Goal: Find specific page/section: Find specific page/section

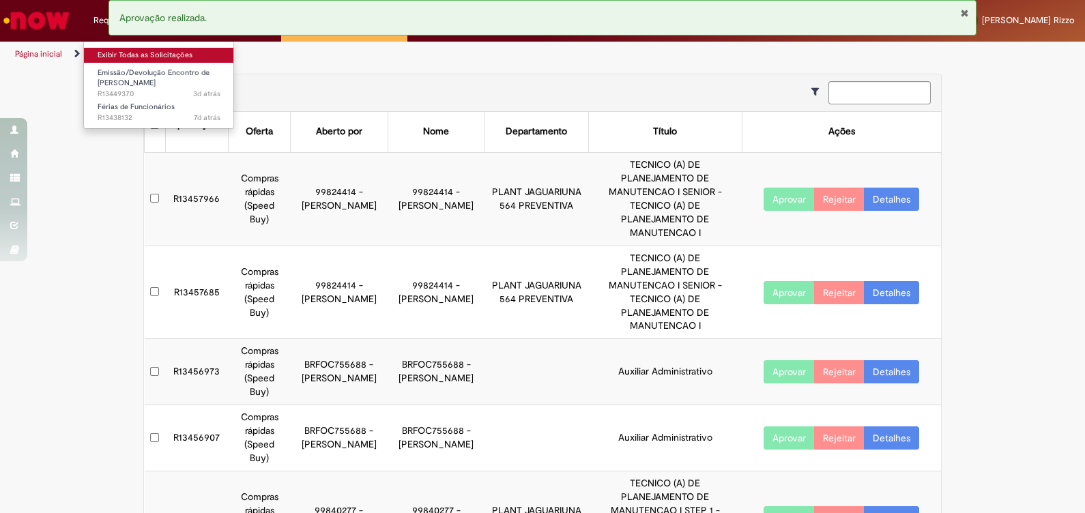
click at [117, 51] on link "Exibir Todas as Solicitações" at bounding box center [159, 55] width 150 height 15
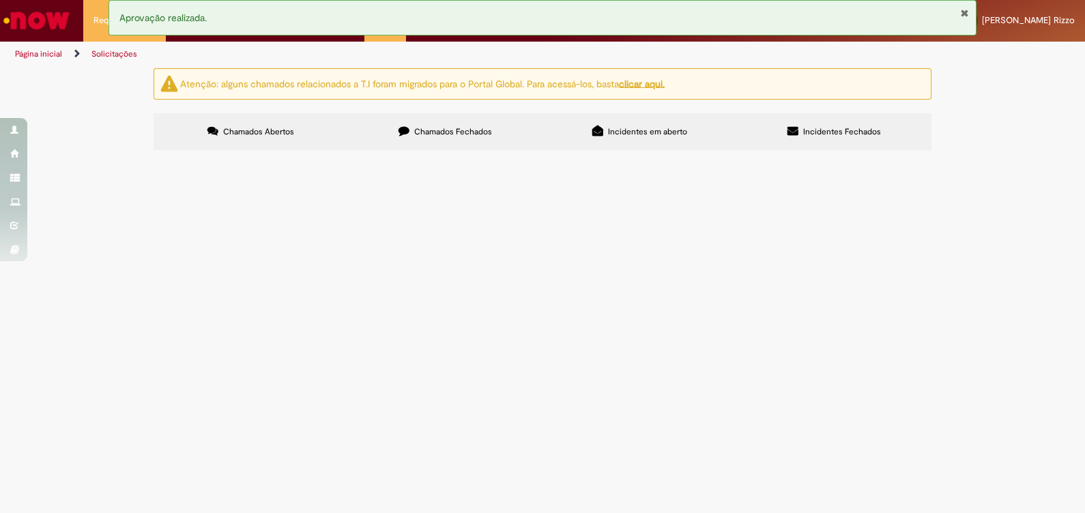
click at [0, 0] on span "Férias de Funcionários" at bounding box center [0, 0] width 0 height 0
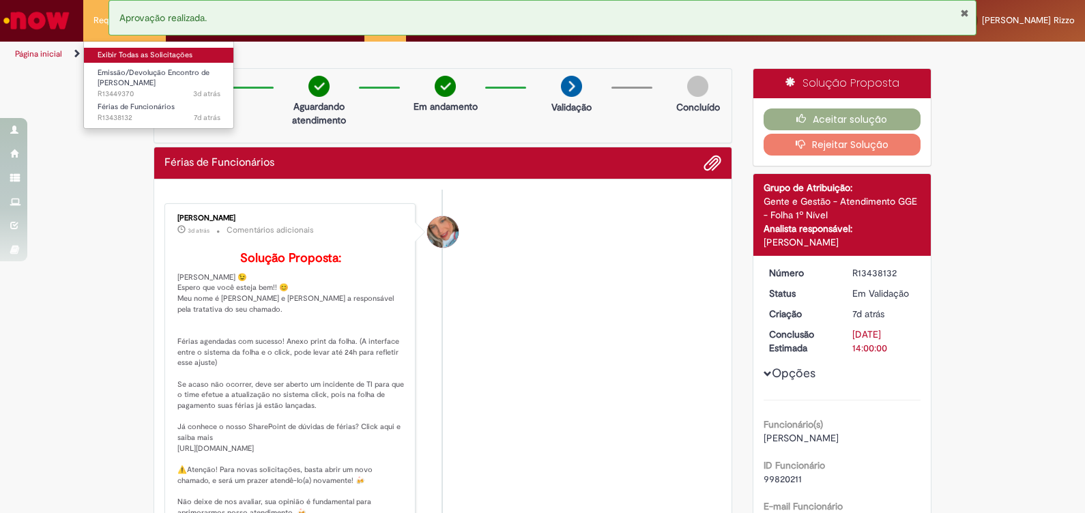
click at [102, 51] on link "Exibir Todas as Solicitações" at bounding box center [159, 55] width 150 height 15
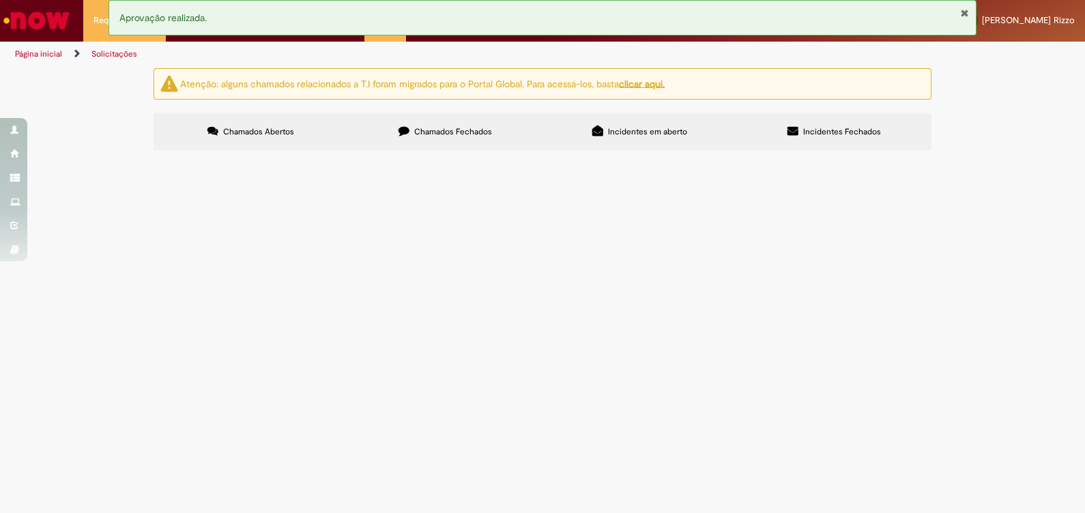
click at [0, 0] on td "Emissão/Devolução Encontro de [PERSON_NAME]" at bounding box center [0, 0] width 0 height 0
click at [0, 0] on span "Emissão/Devolução Encontro de [PERSON_NAME]" at bounding box center [0, 0] width 0 height 0
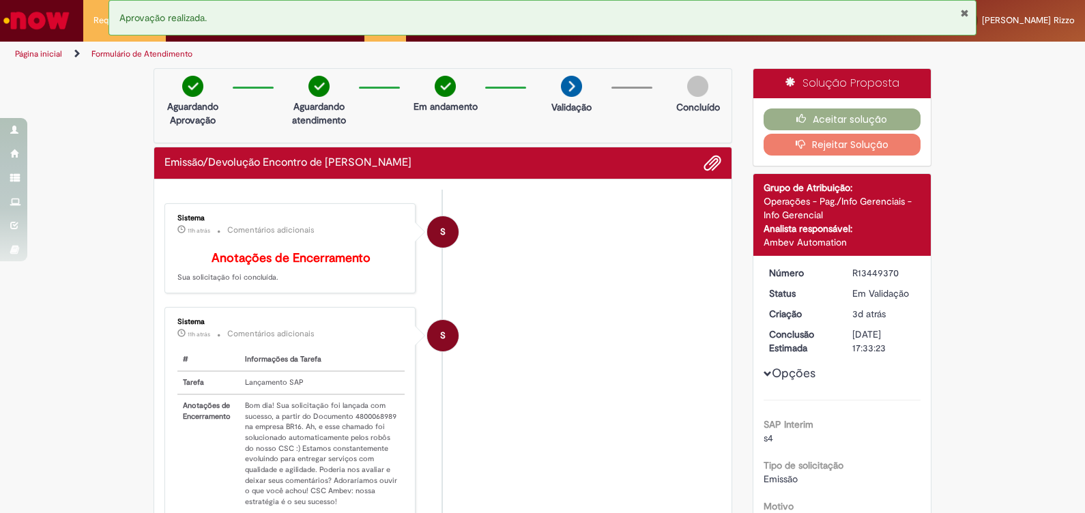
click at [966, 12] on button "Fechar Notificação" at bounding box center [964, 13] width 9 height 11
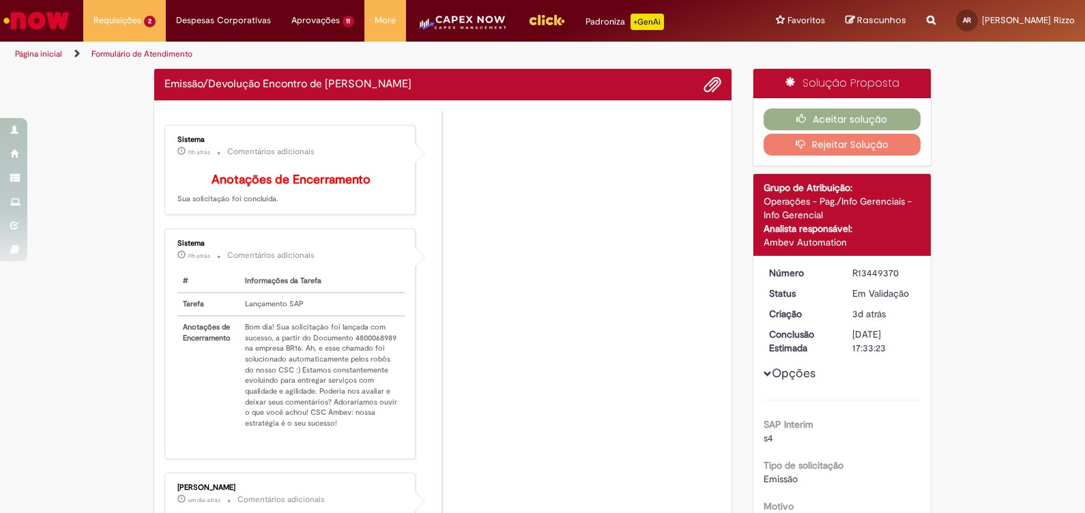
click at [51, 29] on img "Ir para a Homepage" at bounding box center [36, 20] width 70 height 27
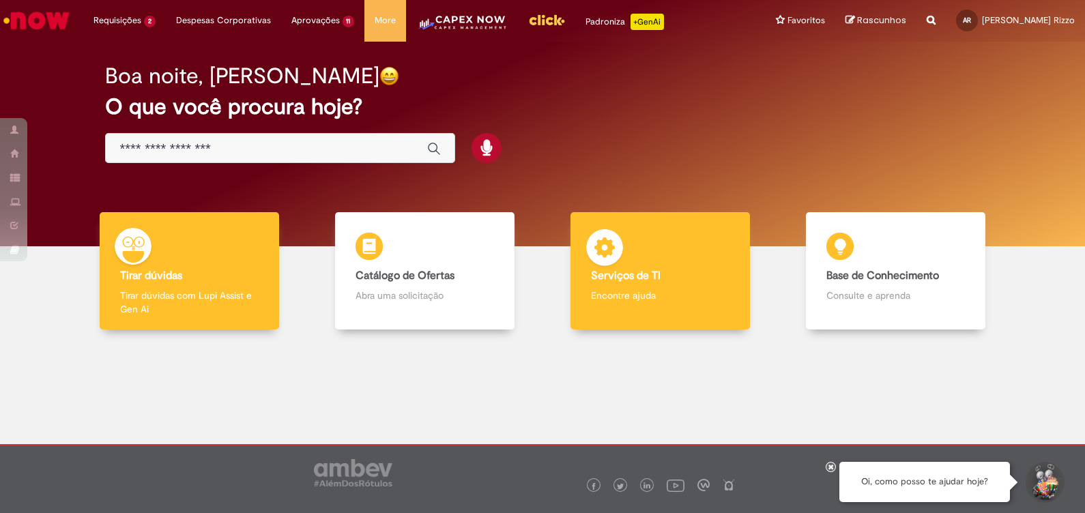
click at [657, 286] on div "Serviços de TI Serviços de TI Encontre ajuda" at bounding box center [660, 271] width 179 height 118
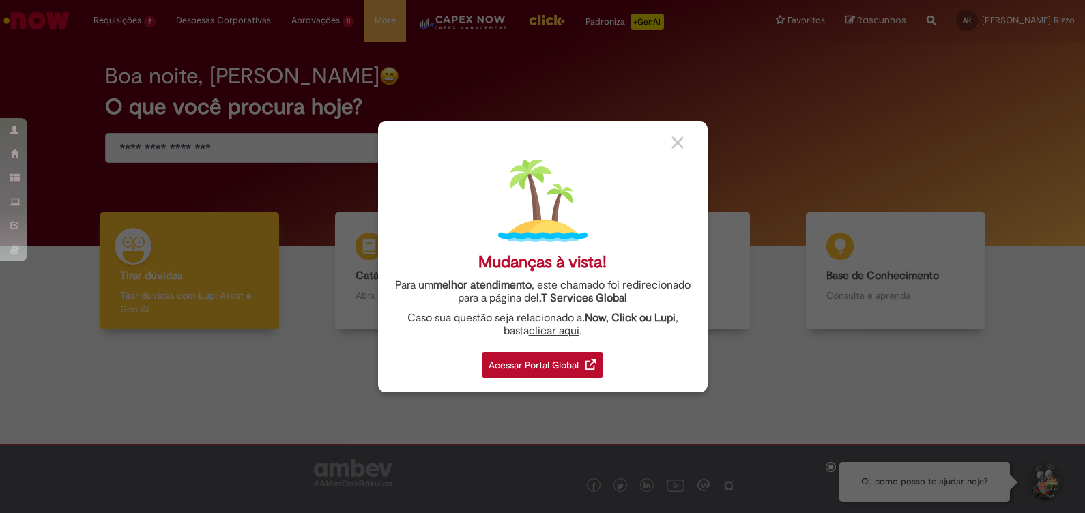
click at [549, 356] on div "Acessar Portal Global" at bounding box center [542, 365] width 121 height 26
